Goal: Information Seeking & Learning: Learn about a topic

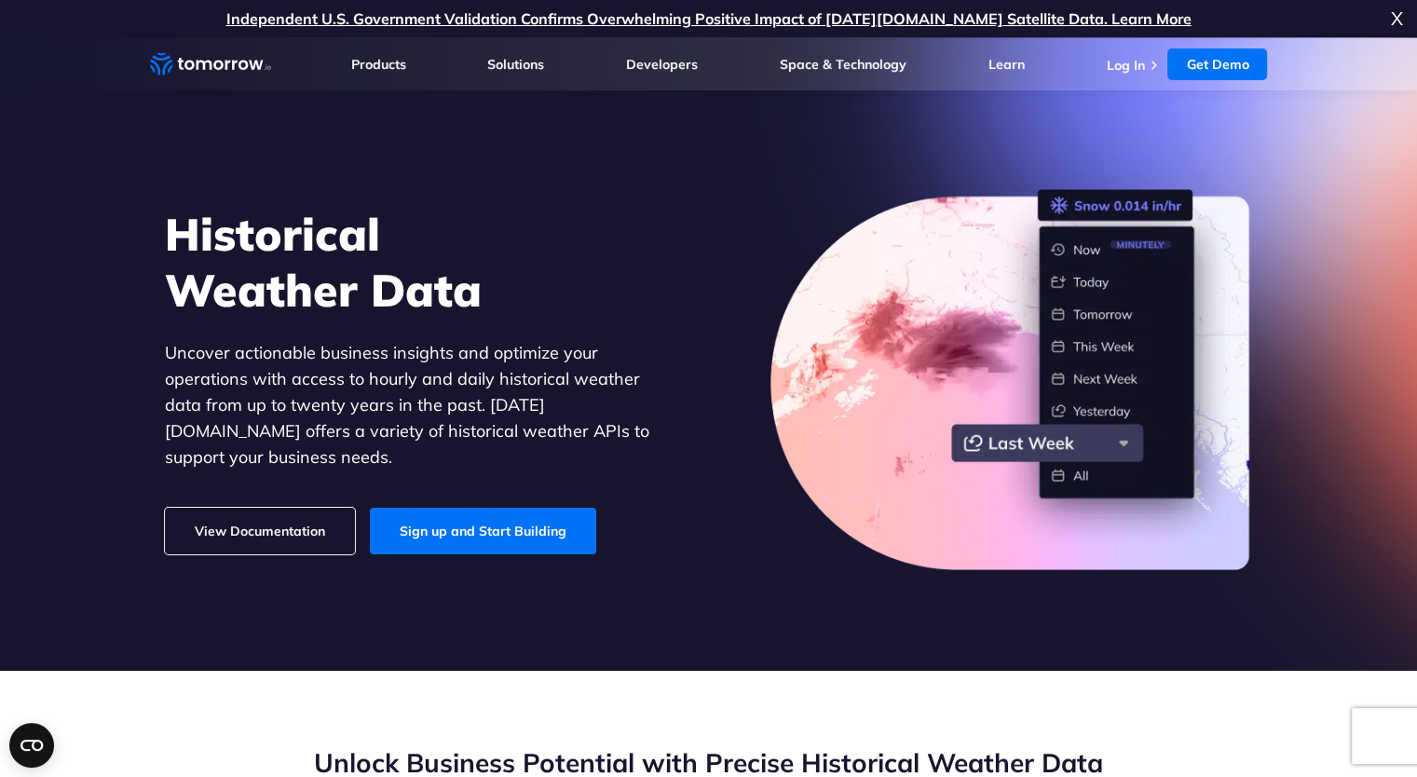
click at [343, 192] on div "Historical Weather Data Uncover actionable business insights and optimize your …" at bounding box center [709, 379] width 1148 height 433
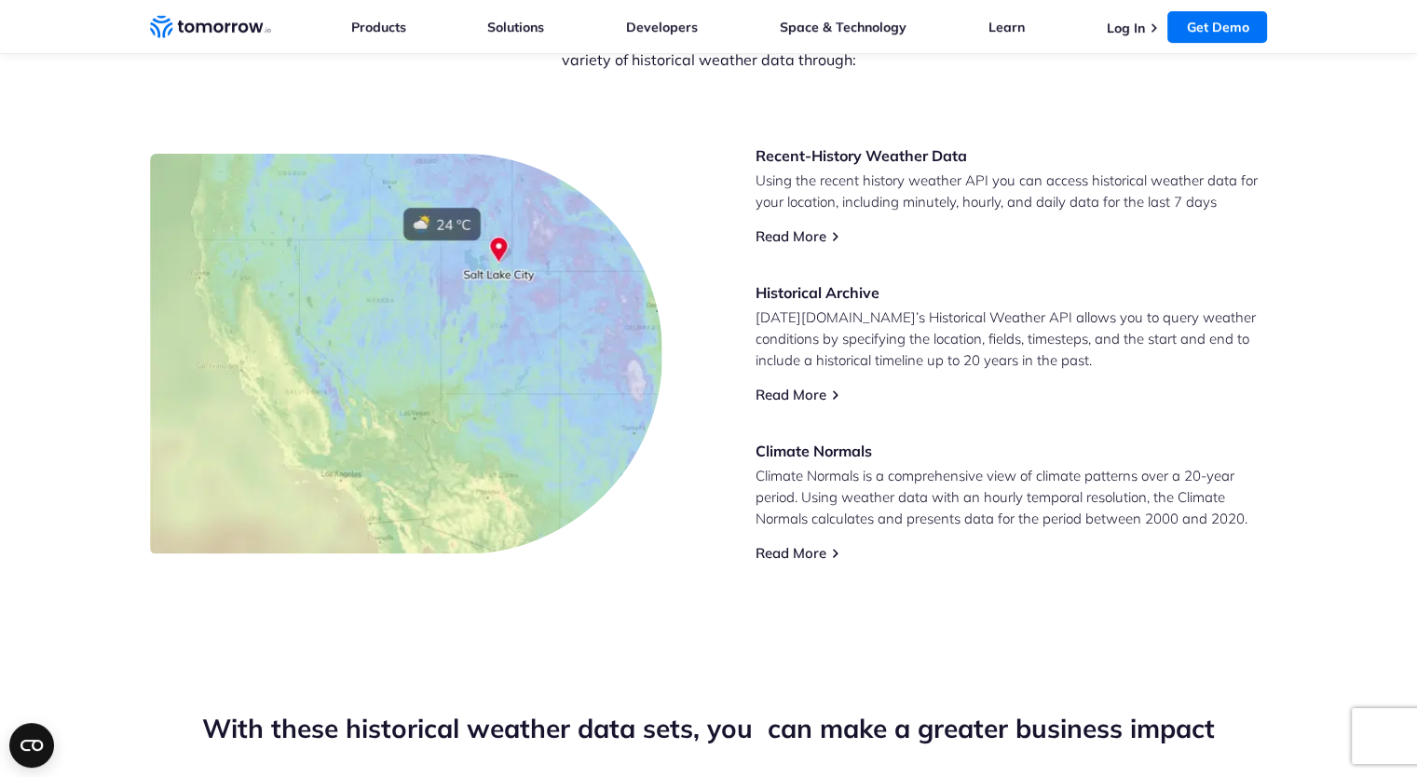
scroll to position [796, 0]
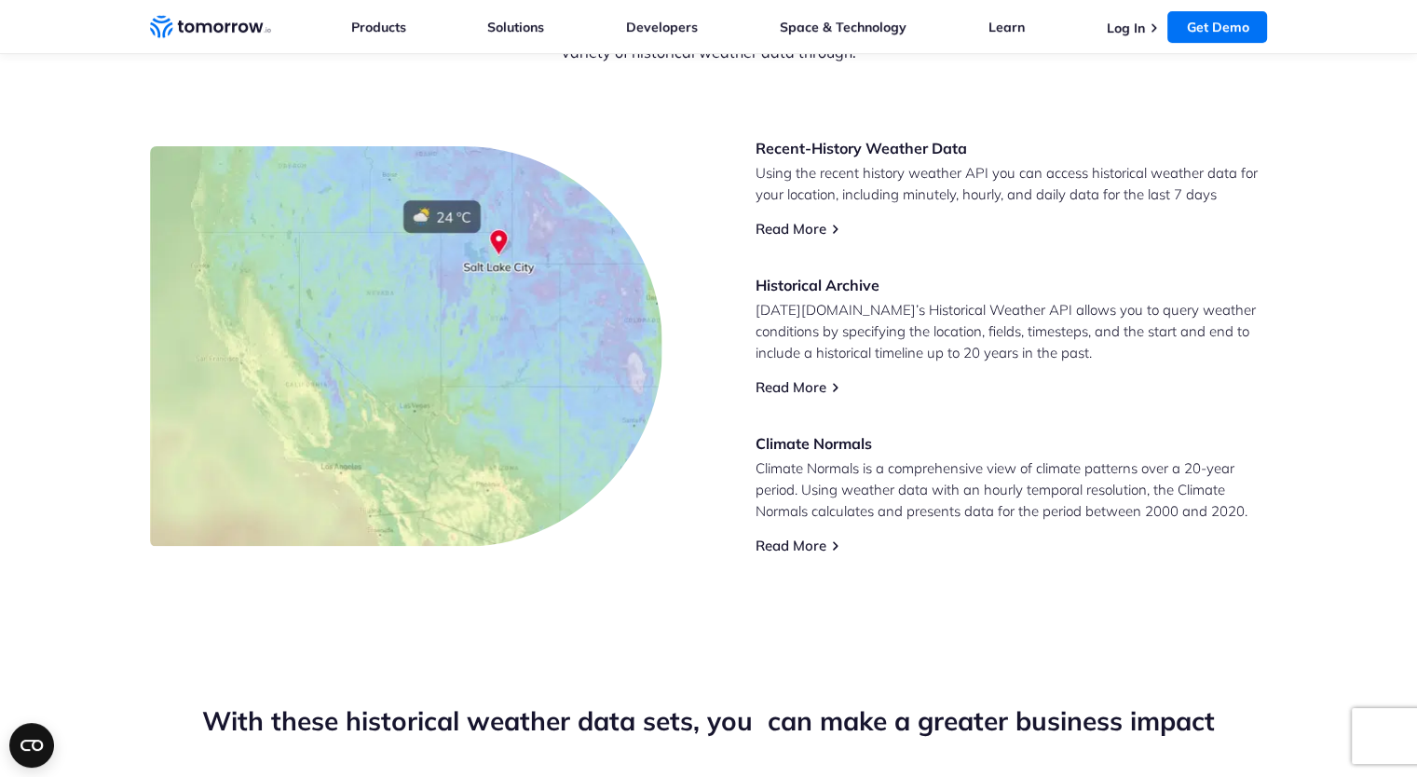
click at [79, 330] on section "Unlock Business Potential with Precise Historical Weather Data Unleash the powe…" at bounding box center [708, 252] width 1417 height 754
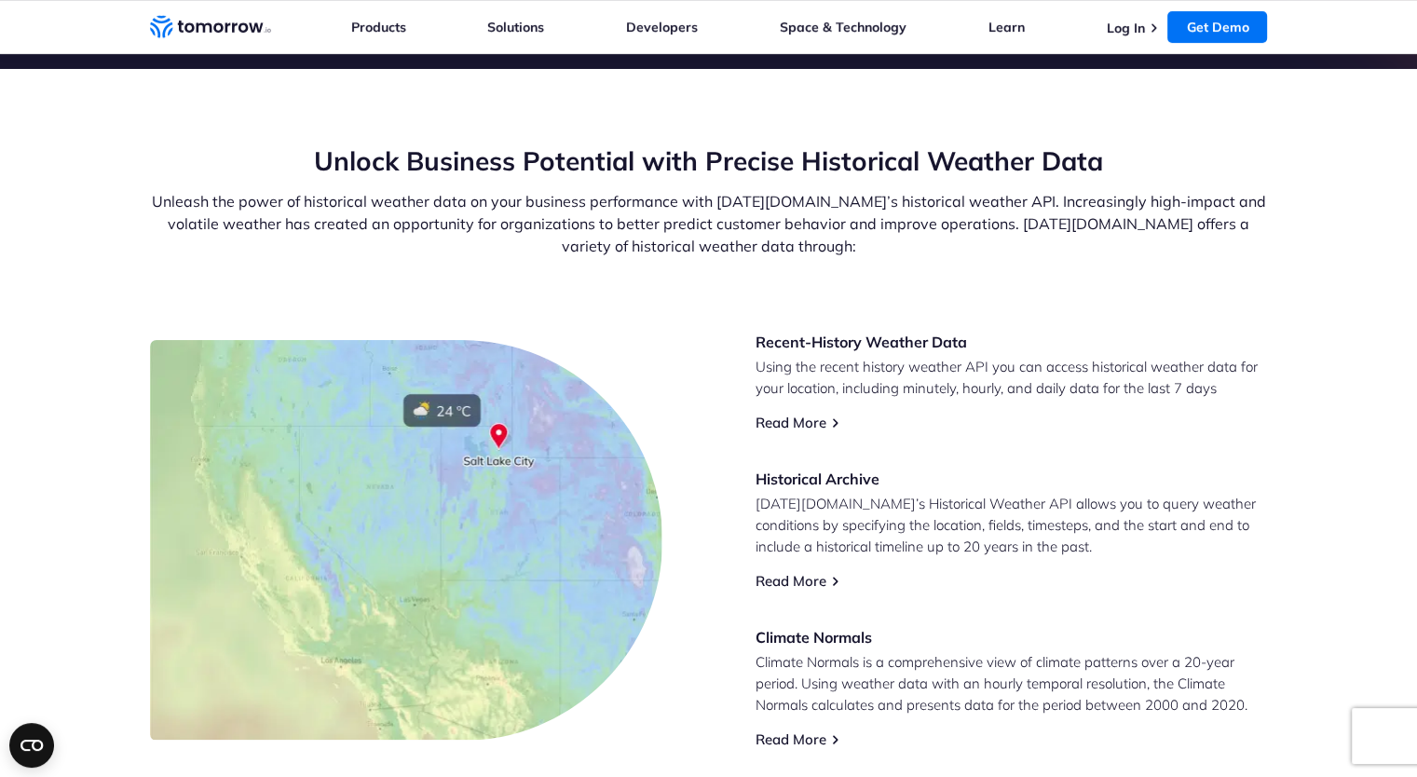
scroll to position [0, 0]
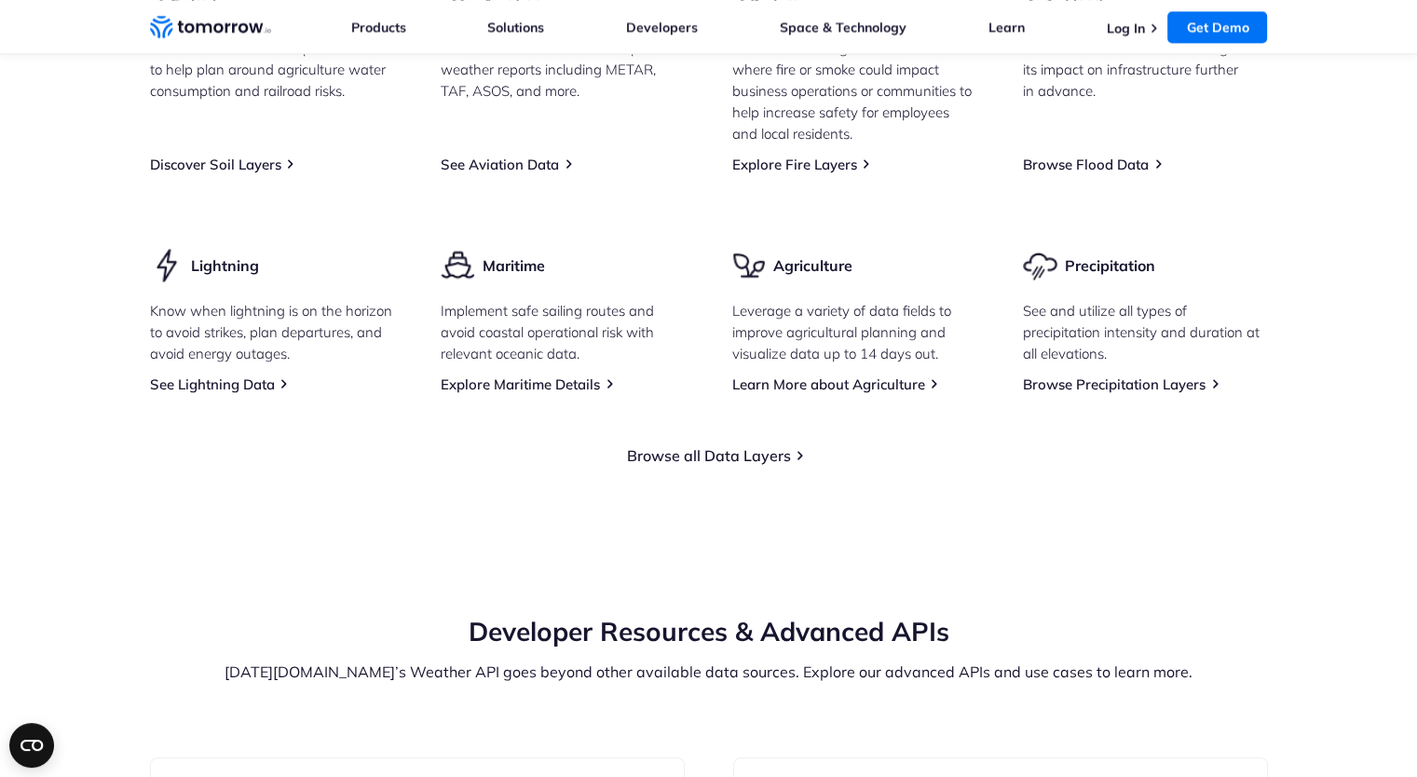
scroll to position [2753, 0]
